Goal: Entertainment & Leisure: Consume media (video, audio)

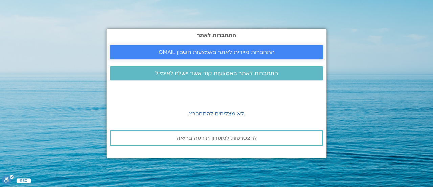
click at [274, 52] on span "התחברות מיידית לאתר באמצעות חשבון GMAIL" at bounding box center [216, 52] width 197 height 6
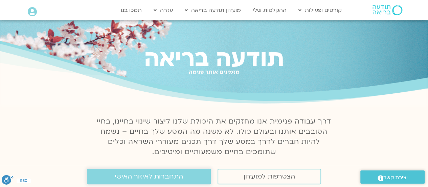
click at [169, 174] on span "התחברות לאיזור האישי" at bounding box center [149, 175] width 68 height 7
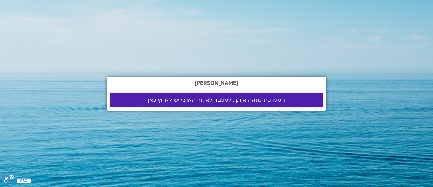
click at [176, 105] on link "המערכת מזהה אותך. למעבר לאיזור האישי יש ללחוץ כאן" at bounding box center [216, 100] width 213 height 14
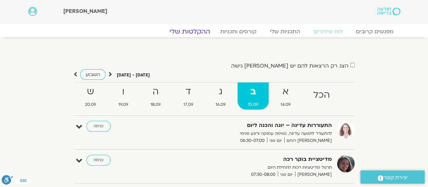
click at [182, 28] on link "ההקלטות שלי" at bounding box center [189, 31] width 57 height 8
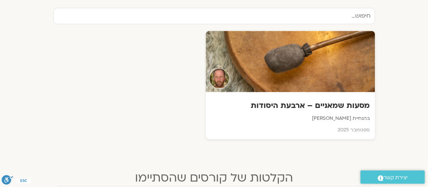
scroll to position [244, 0]
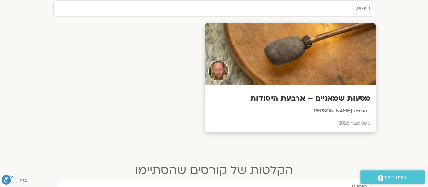
click at [273, 97] on h3 "מסעות שמאניים – ארבעת היסודות" at bounding box center [290, 98] width 161 height 10
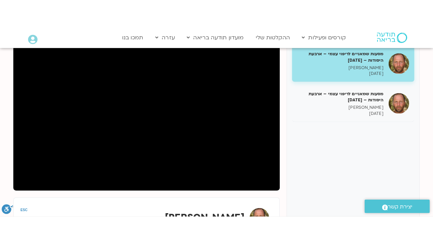
scroll to position [121, 0]
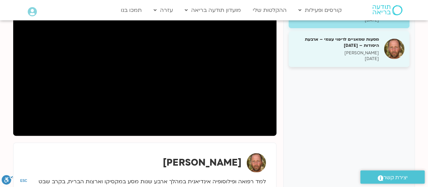
click at [353, 43] on h5 "מסעות שמאניים לריפוי עצמי – ארבעת היסודות – 8.9.25" at bounding box center [336, 42] width 85 height 12
